Goal: Transaction & Acquisition: Purchase product/service

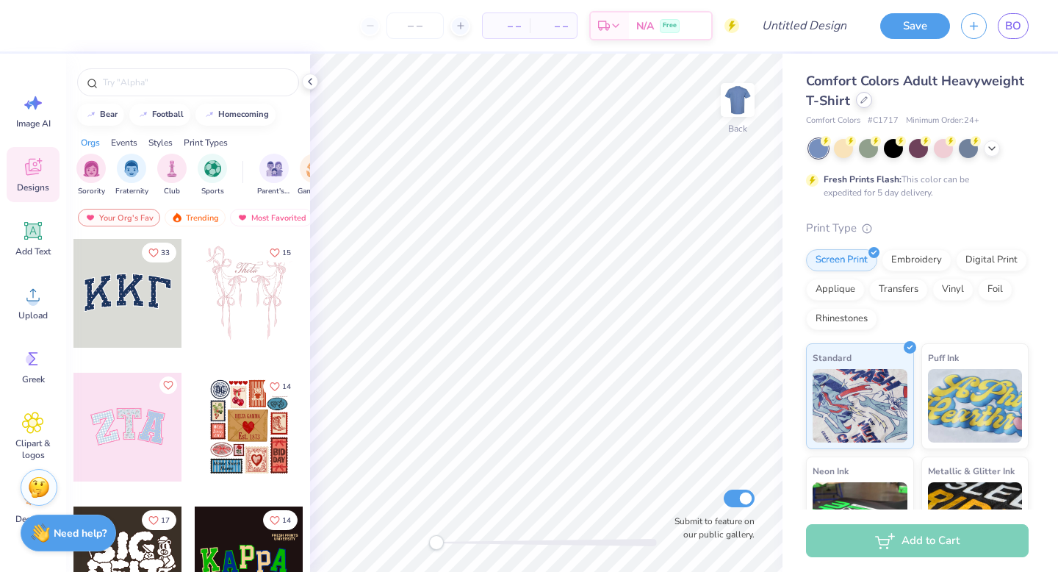
click at [866, 97] on icon at bounding box center [864, 100] width 6 height 6
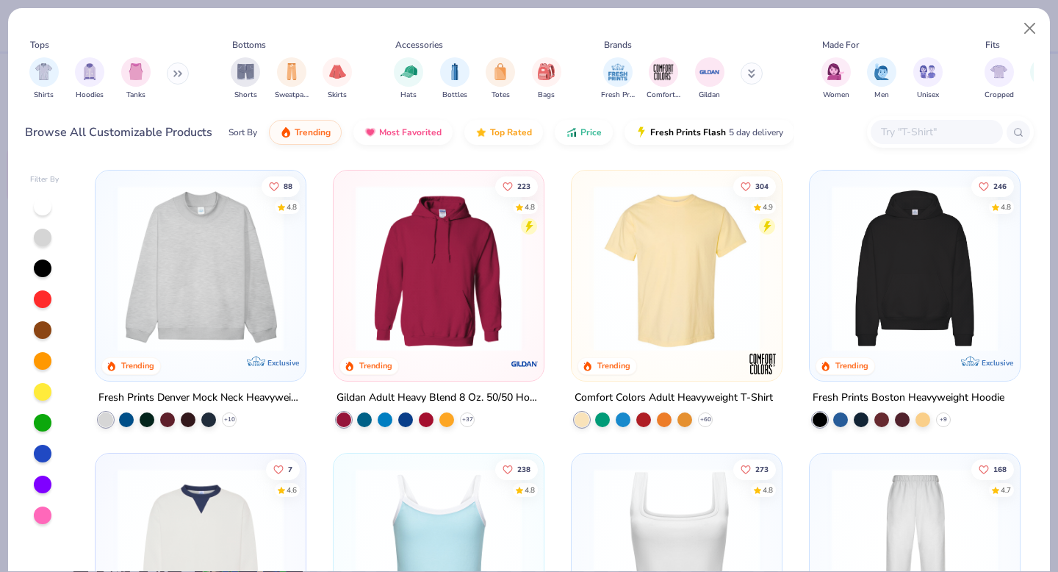
click at [175, 74] on button at bounding box center [178, 73] width 22 height 22
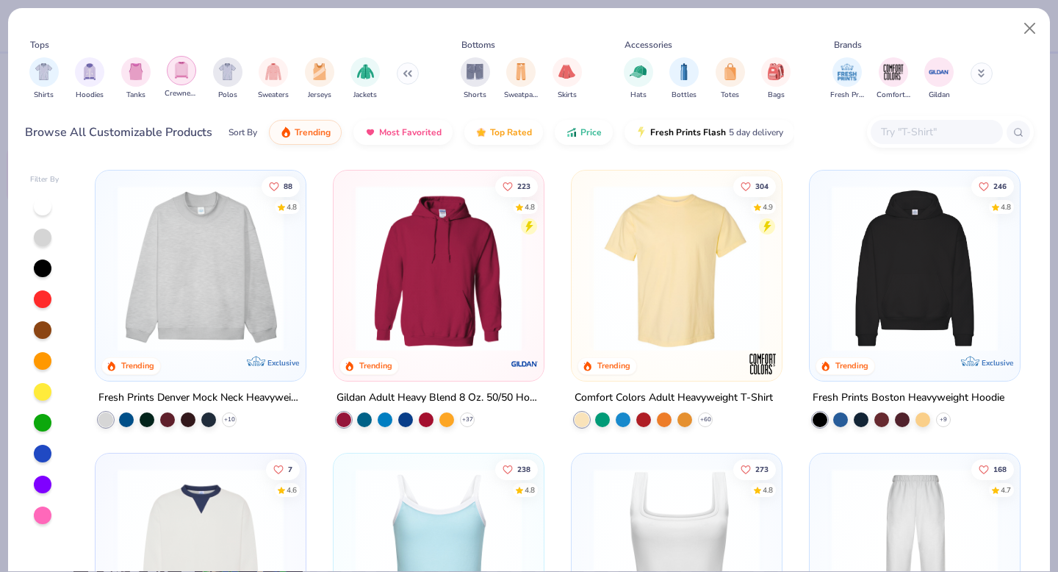
click at [183, 75] on img "filter for Crewnecks" at bounding box center [181, 70] width 16 height 17
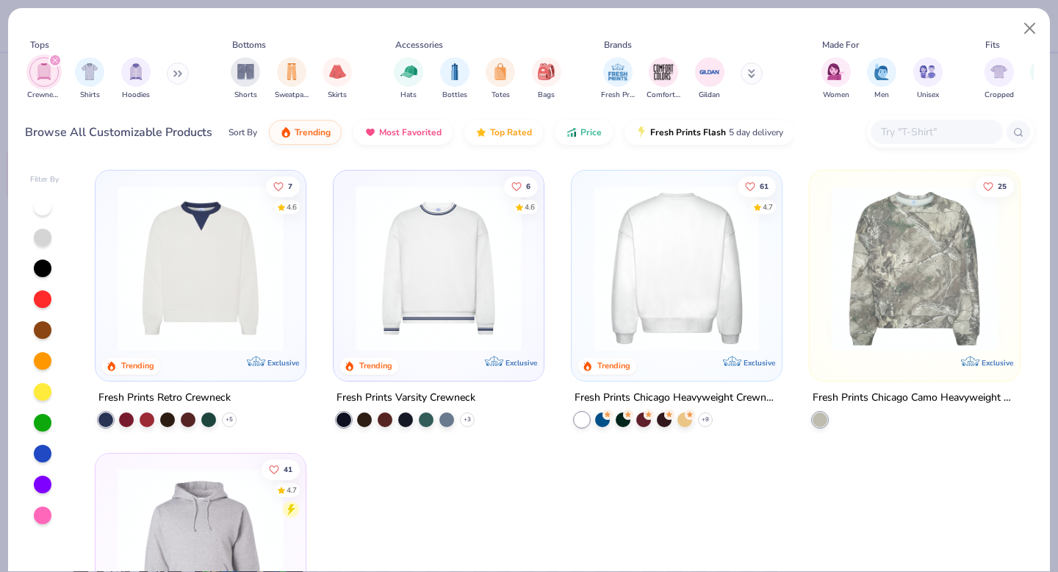
click at [683, 267] on img at bounding box center [676, 268] width 181 height 166
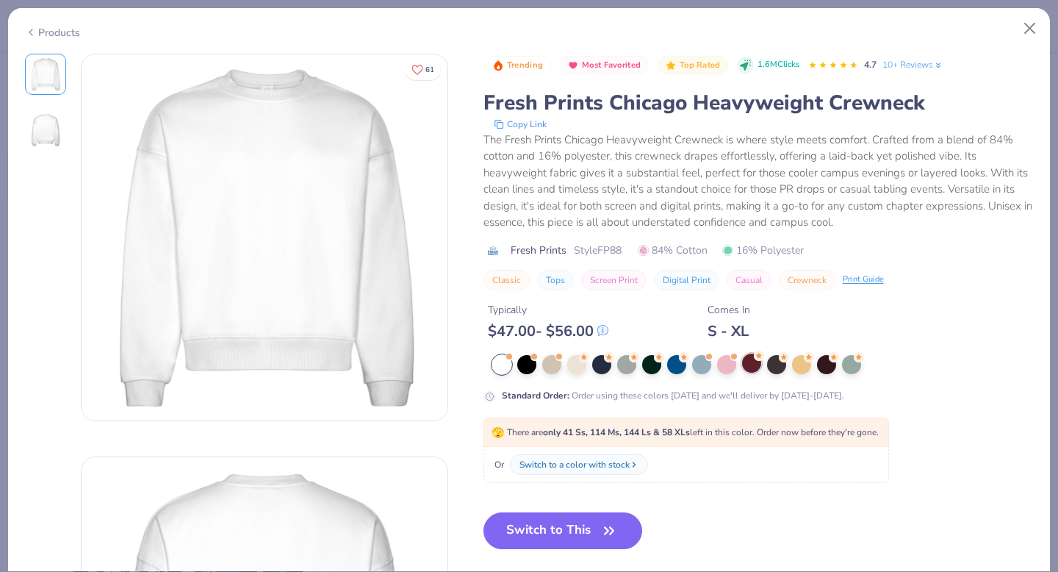
click at [753, 364] on div at bounding box center [751, 362] width 19 height 19
